Goal: Information Seeking & Learning: Learn about a topic

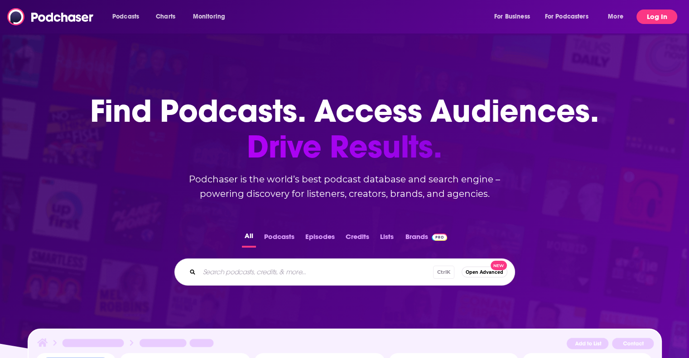
click at [644, 14] on button "Log In" at bounding box center [656, 17] width 41 height 14
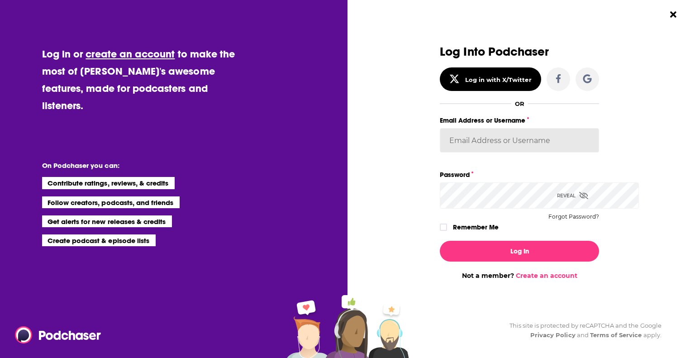
click at [459, 153] on input "Email Address or Username" at bounding box center [519, 140] width 159 height 24
type input "[PERSON_NAME][EMAIL_ADDRESS][DOMAIN_NAME]"
click at [440, 241] on button "Log In" at bounding box center [519, 251] width 159 height 21
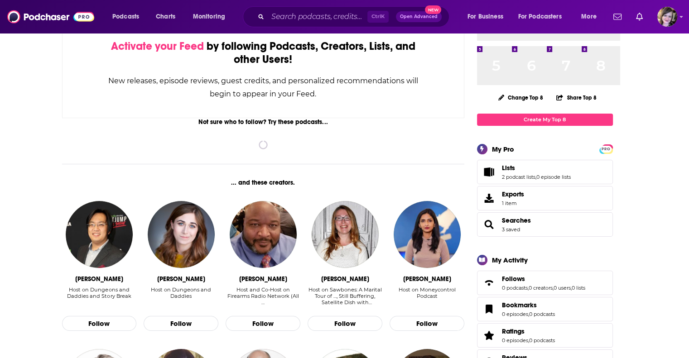
scroll to position [91, 0]
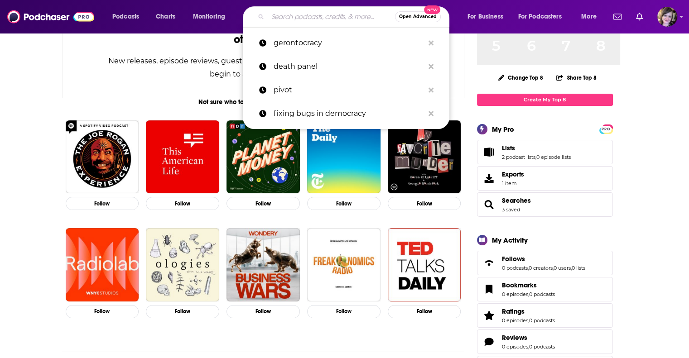
click at [327, 16] on input "Search podcasts, credits, & more..." at bounding box center [331, 17] width 127 height 14
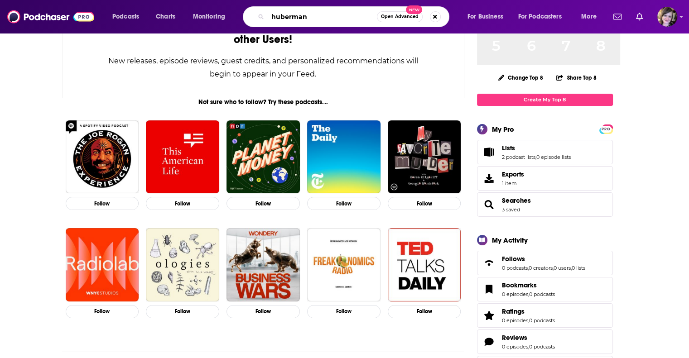
scroll to position [0, 20]
type input "huberman"
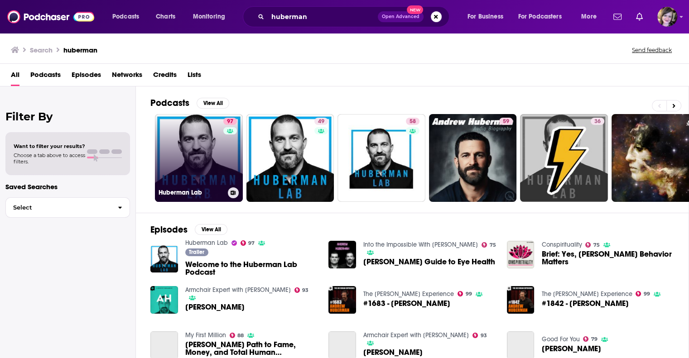
click at [231, 167] on link "97 Huberman Lab" at bounding box center [199, 158] width 88 height 88
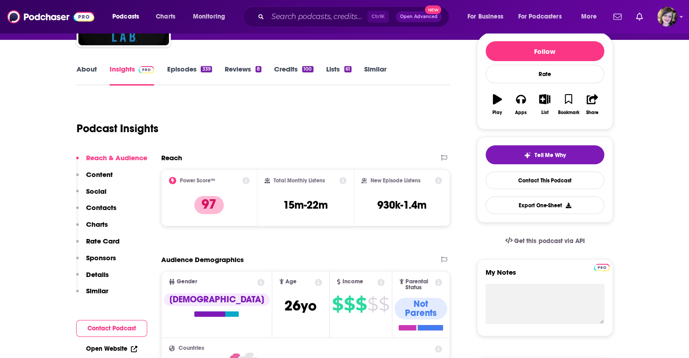
scroll to position [136, 0]
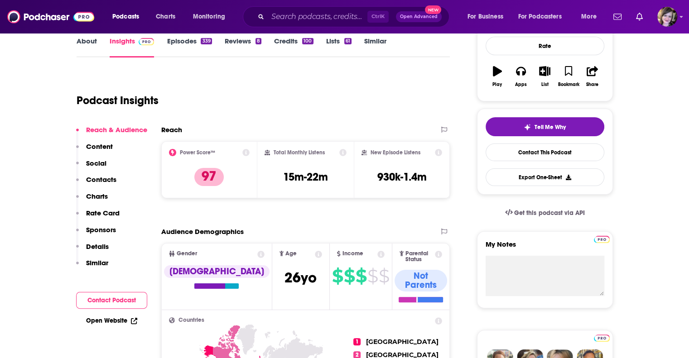
click at [77, 57] on link "About" at bounding box center [87, 47] width 20 height 21
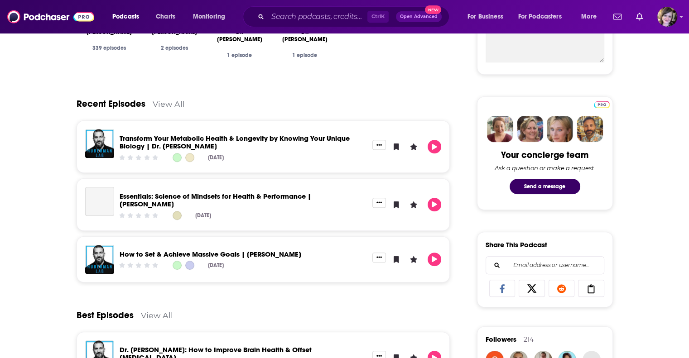
scroll to position [362, 0]
